Goal: Transaction & Acquisition: Purchase product/service

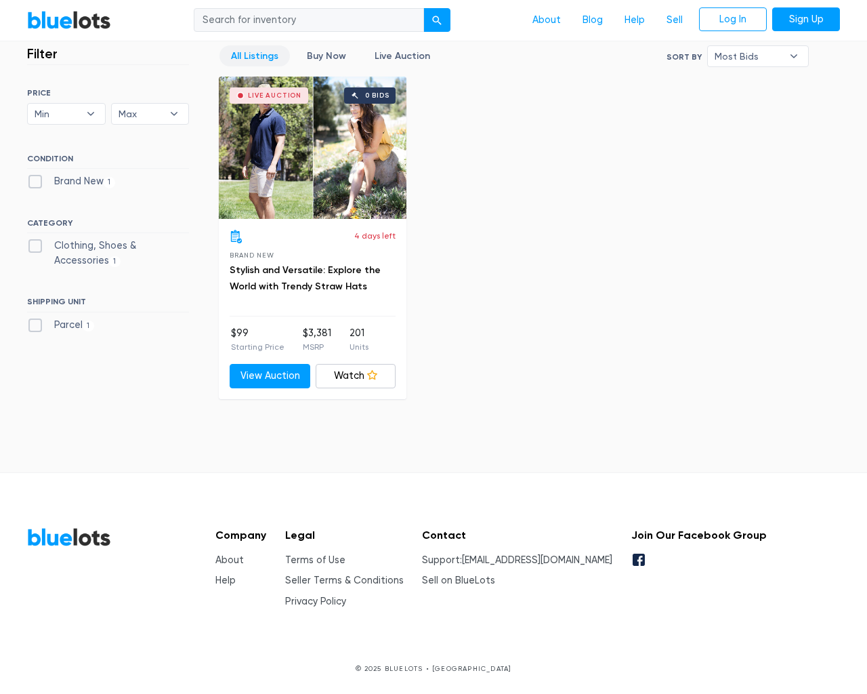
scroll to position [375, 0]
type input "the"
type input "[EMAIL_ADDRESS][DOMAIN_NAME]"
type input "e"
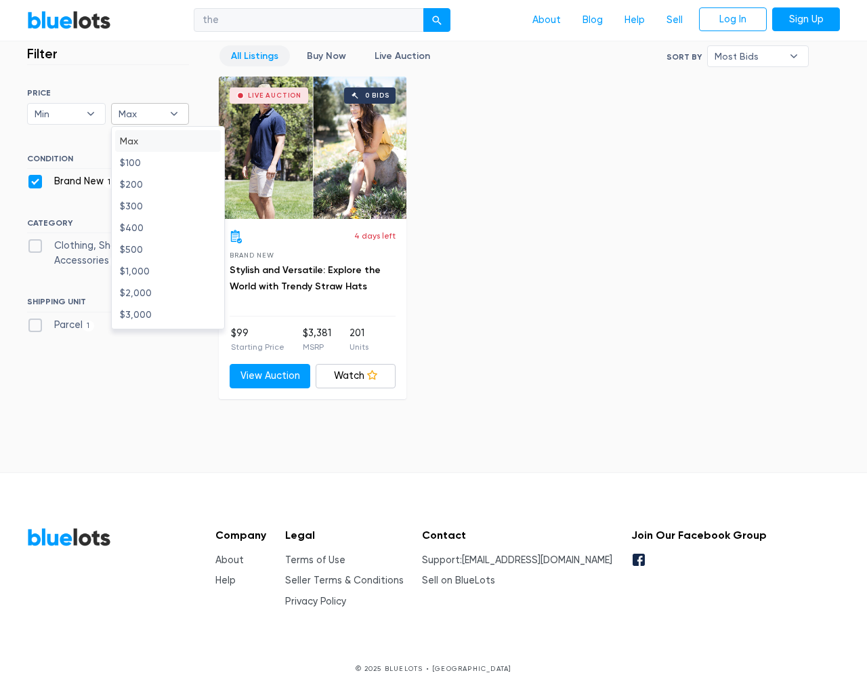
checkbox New"] "false"
checkbox Accessories"] "false"
checkbox input "false"
type input "e"
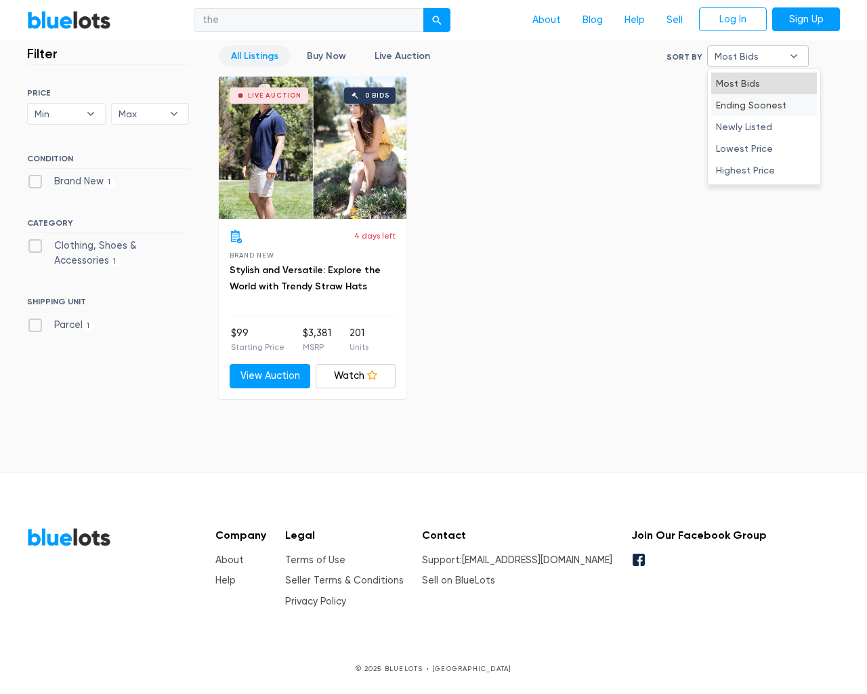
type input "e"
select select "10000"
select select "50000"
select select "10000"
select select "50000"
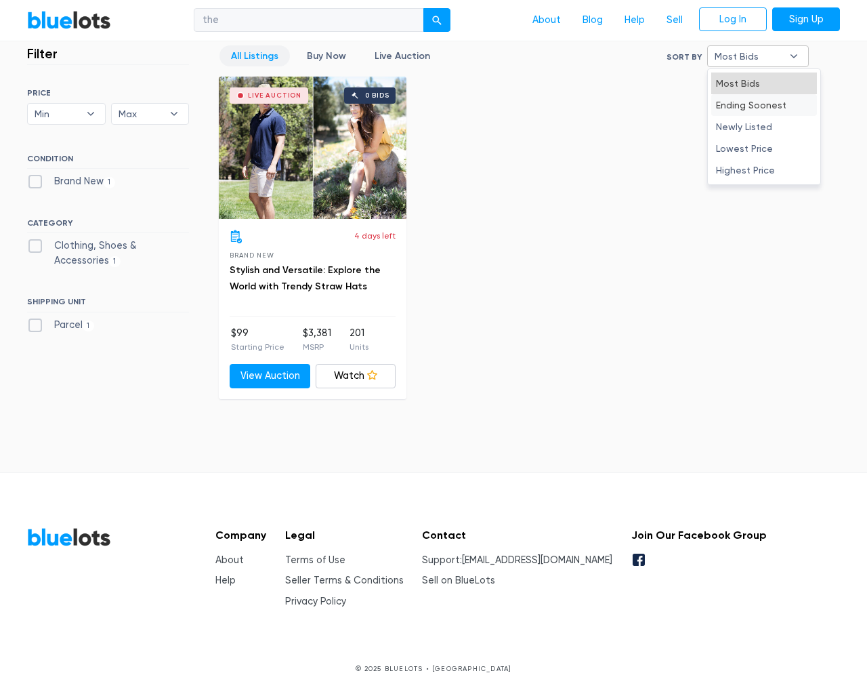
select select "50000"
select select "highest_price"
